Goal: Transaction & Acquisition: Purchase product/service

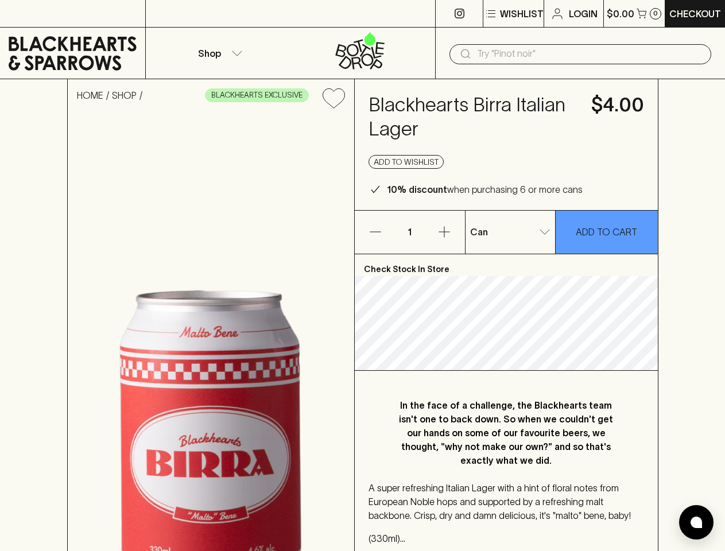
click at [512, 14] on p "Wishlist" at bounding box center [522, 14] width 44 height 14
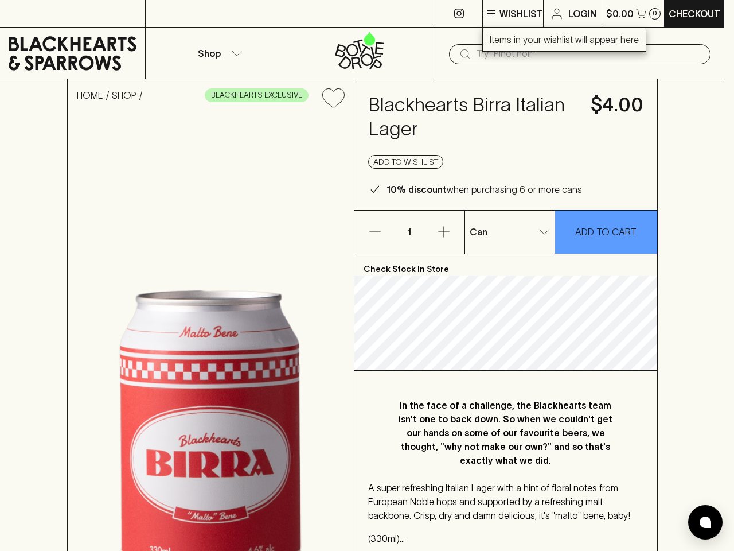
click at [633, 13] on div at bounding box center [367, 275] width 734 height 551
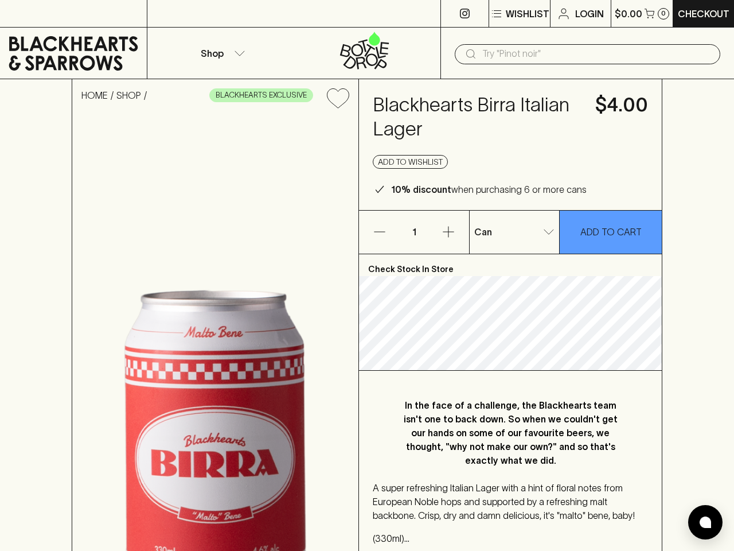
click at [218, 53] on p "Shop" at bounding box center [212, 53] width 23 height 14
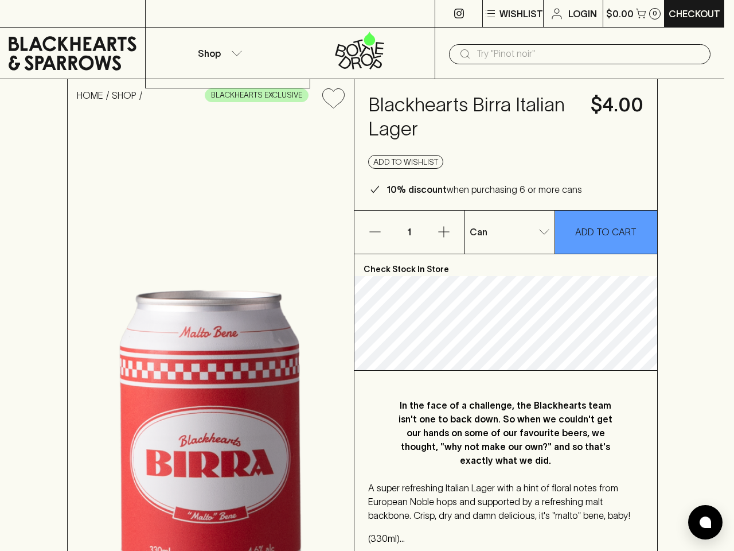
click at [580, 54] on div at bounding box center [367, 275] width 734 height 551
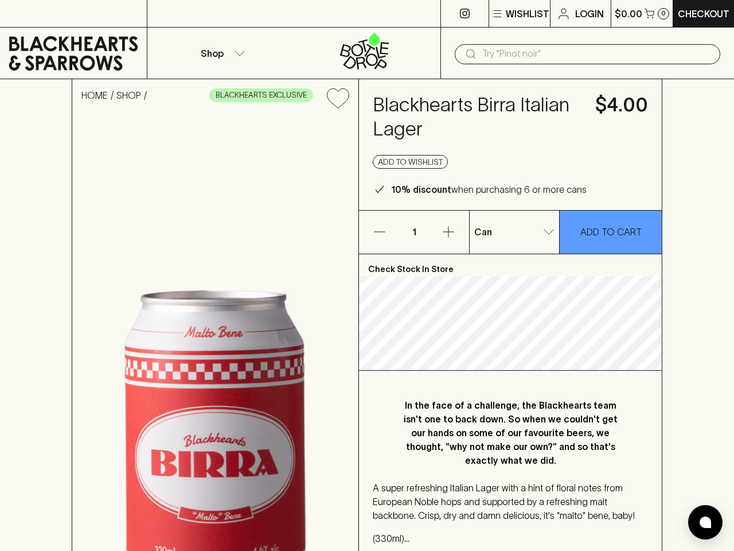
click at [333, 98] on icon "Add to wishlist" at bounding box center [338, 98] width 22 height 20
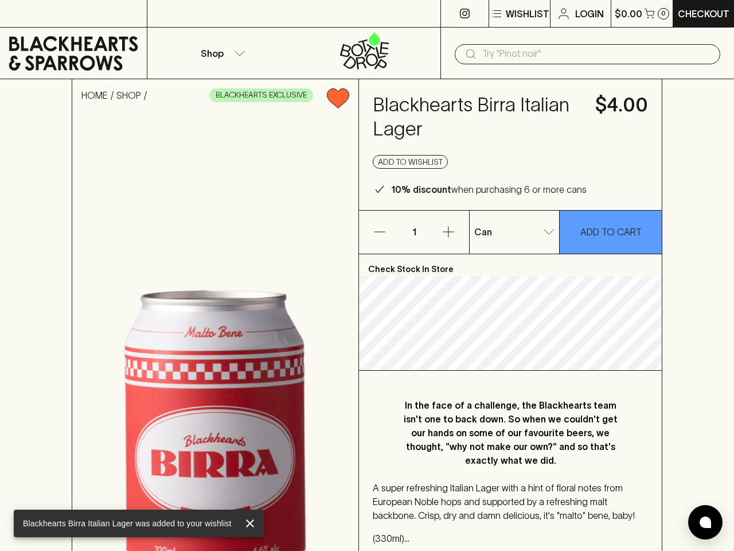
click at [406, 162] on button "Add to wishlist" at bounding box center [410, 162] width 75 height 14
